Goal: Task Accomplishment & Management: Use online tool/utility

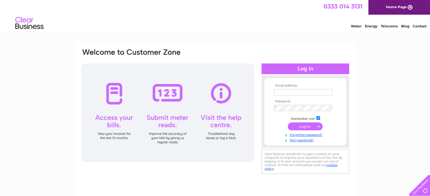
type input "reservations@21212restaurant.co.uk"
click at [311, 126] on input "submit" at bounding box center [305, 127] width 35 height 8
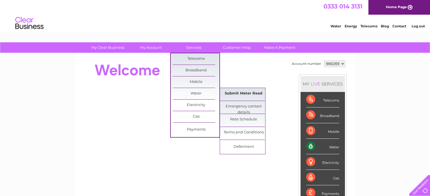
click at [243, 95] on link "Submit Meter Read" at bounding box center [243, 93] width 47 height 11
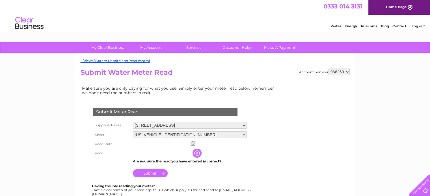
click at [144, 152] on input "text" at bounding box center [162, 153] width 58 height 6
type input "6573"
click at [146, 145] on input "text" at bounding box center [162, 144] width 59 height 7
click at [193, 144] on img at bounding box center [193, 143] width 4 height 5
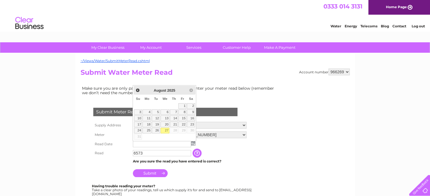
click at [166, 129] on link "27" at bounding box center [165, 131] width 9 height 6
type input "[DATE]"
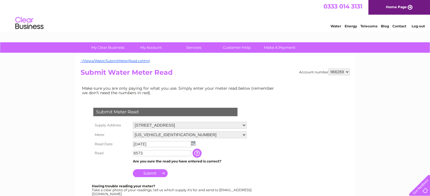
click at [148, 174] on input "Submit" at bounding box center [150, 174] width 35 height 8
